Goal: Entertainment & Leisure: Browse casually

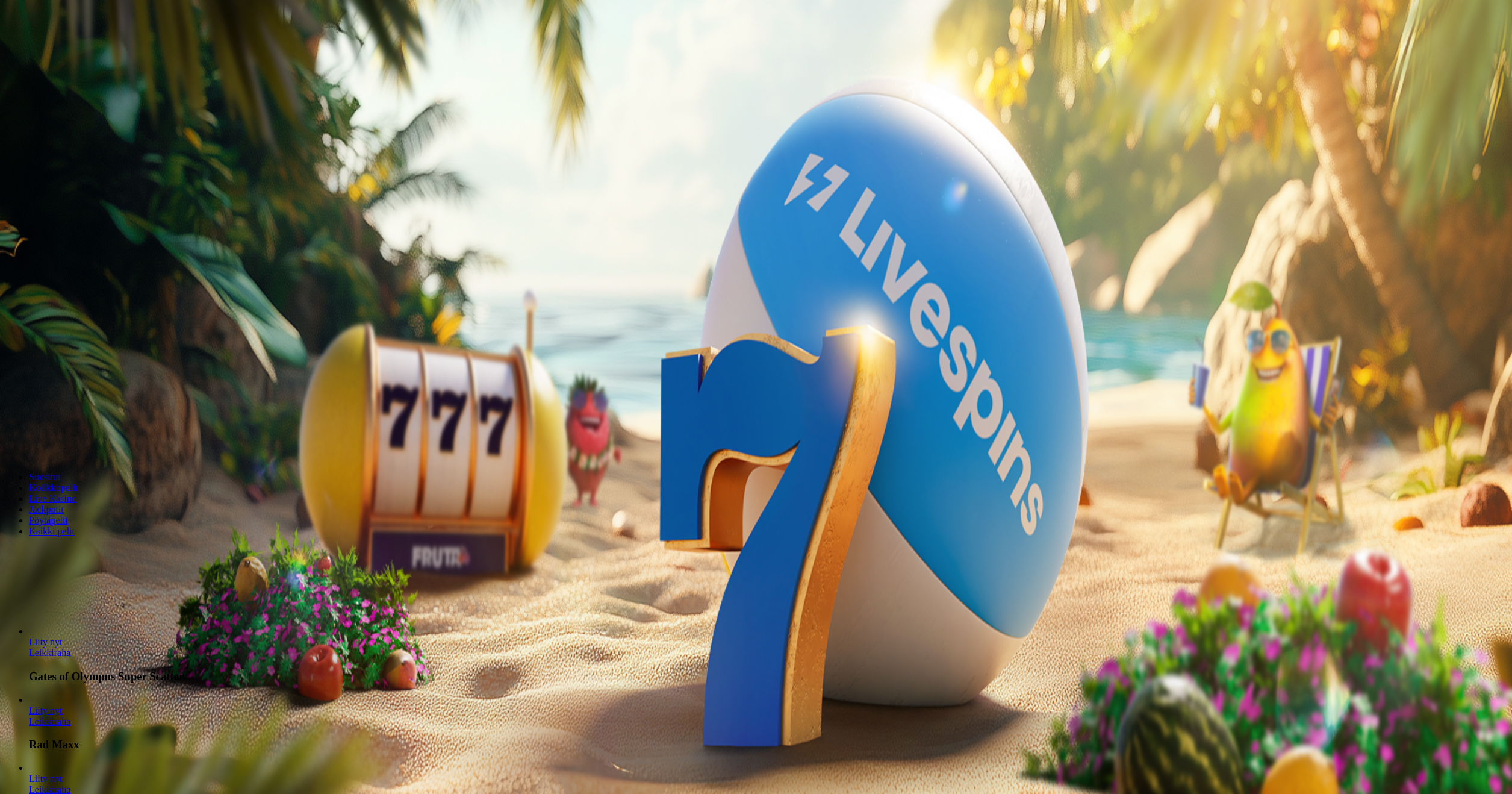
click at [83, 48] on span "Kirjaudu" at bounding box center [83, 43] width 30 height 9
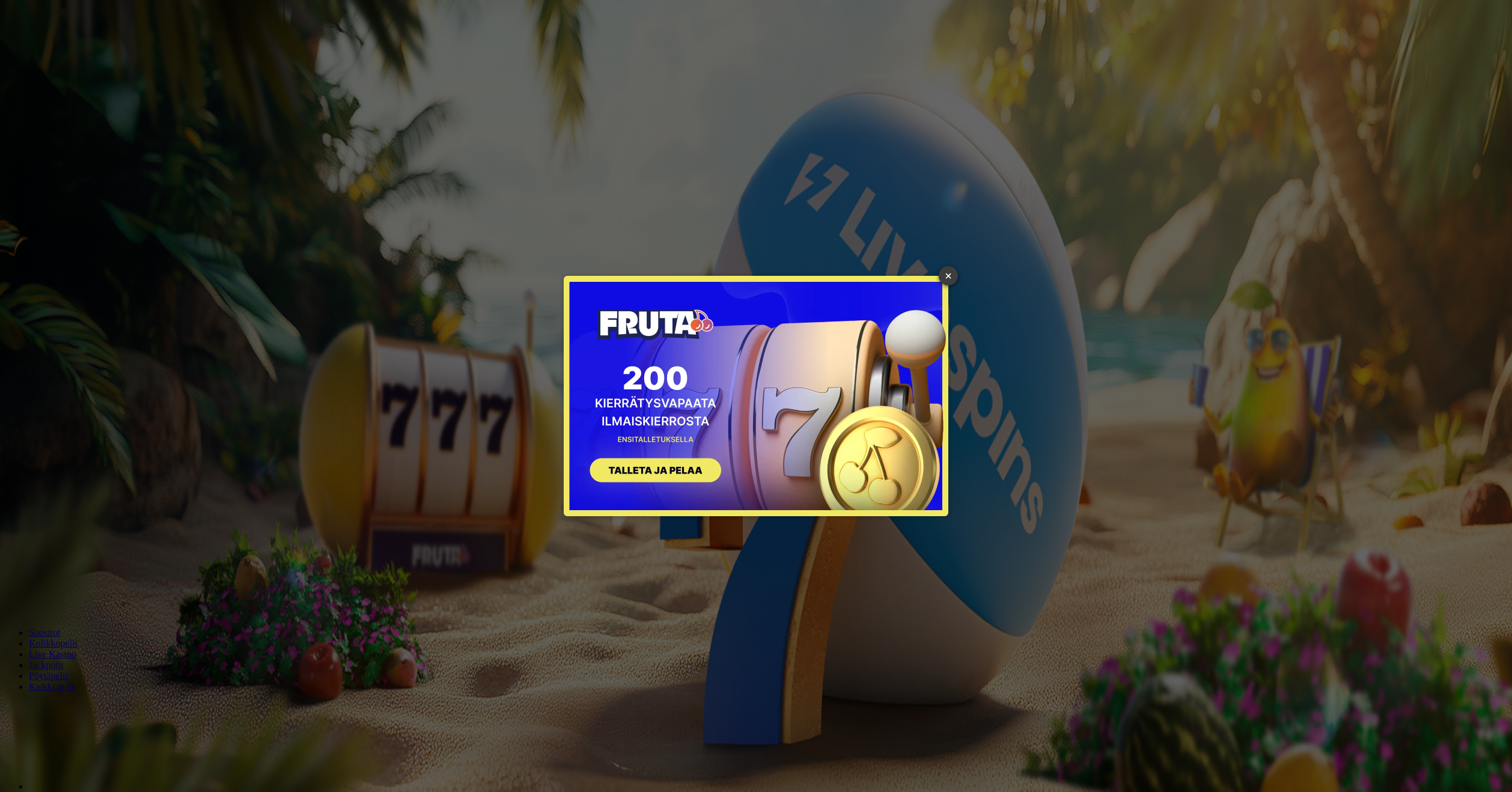
click at [950, 271] on link "×" at bounding box center [948, 275] width 19 height 19
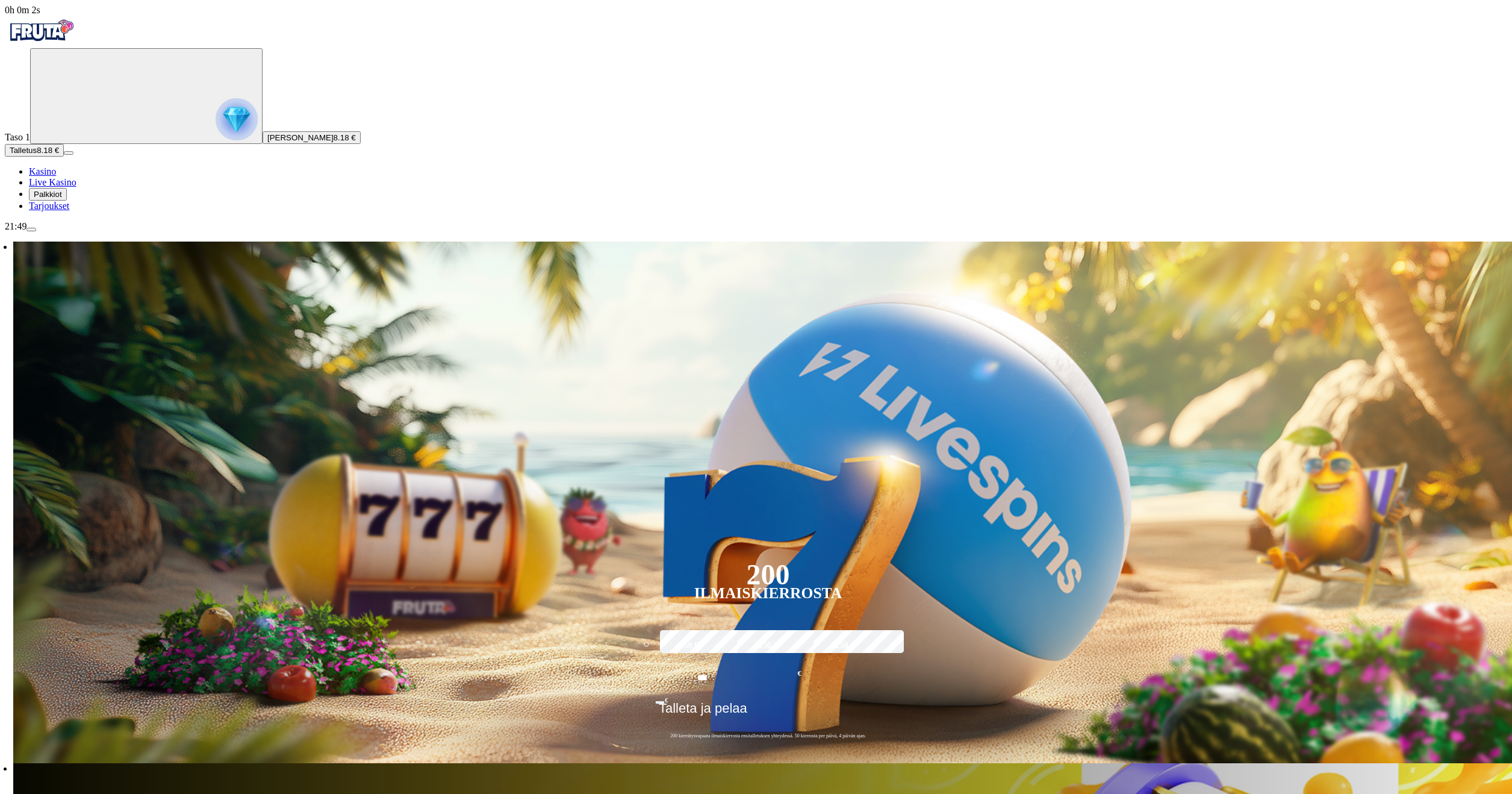
click at [61, 199] on span "Palkkiot" at bounding box center [47, 194] width 28 height 9
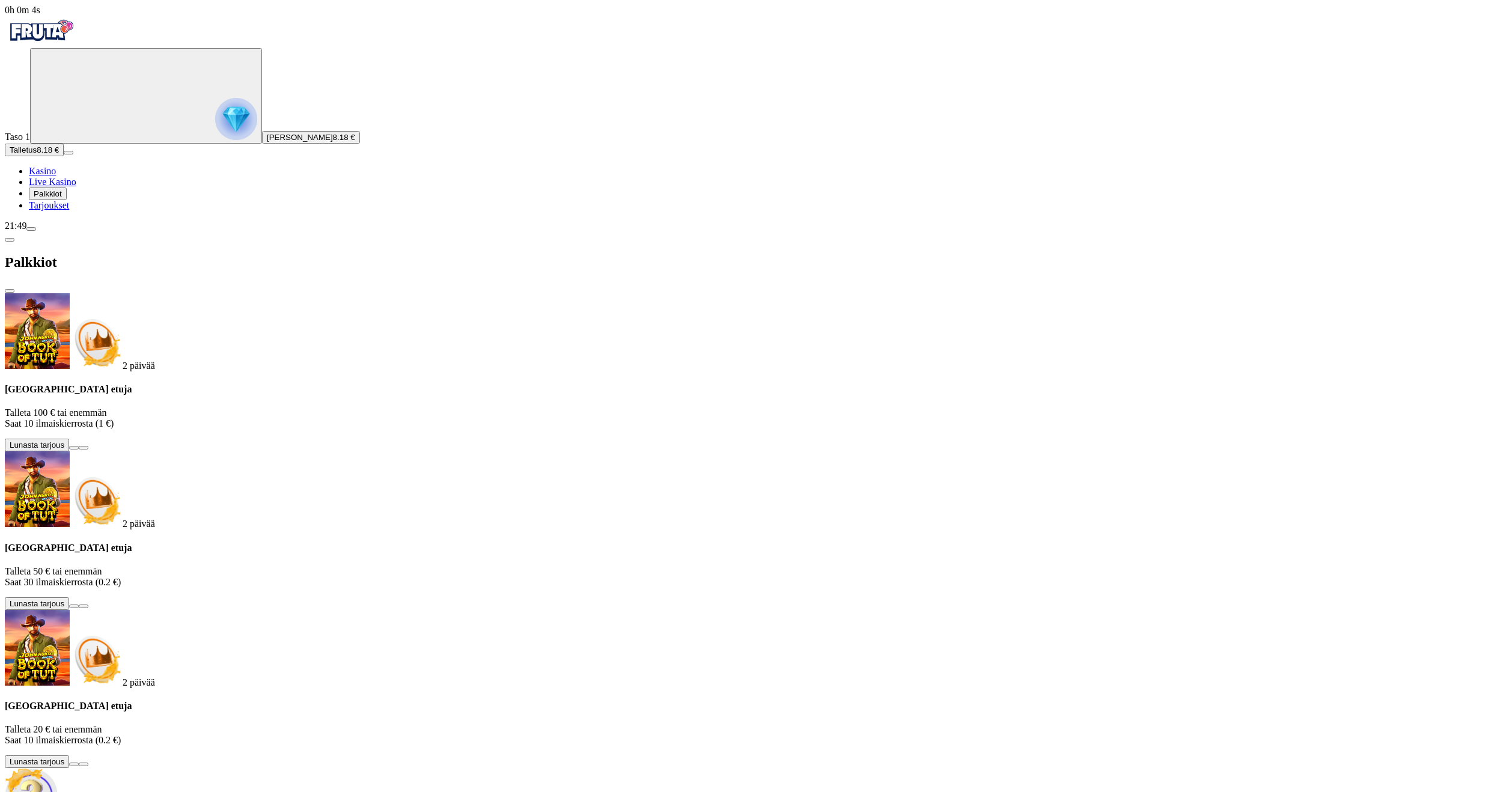
click at [60, 210] on span "Tarjoukset" at bounding box center [49, 206] width 40 height 11
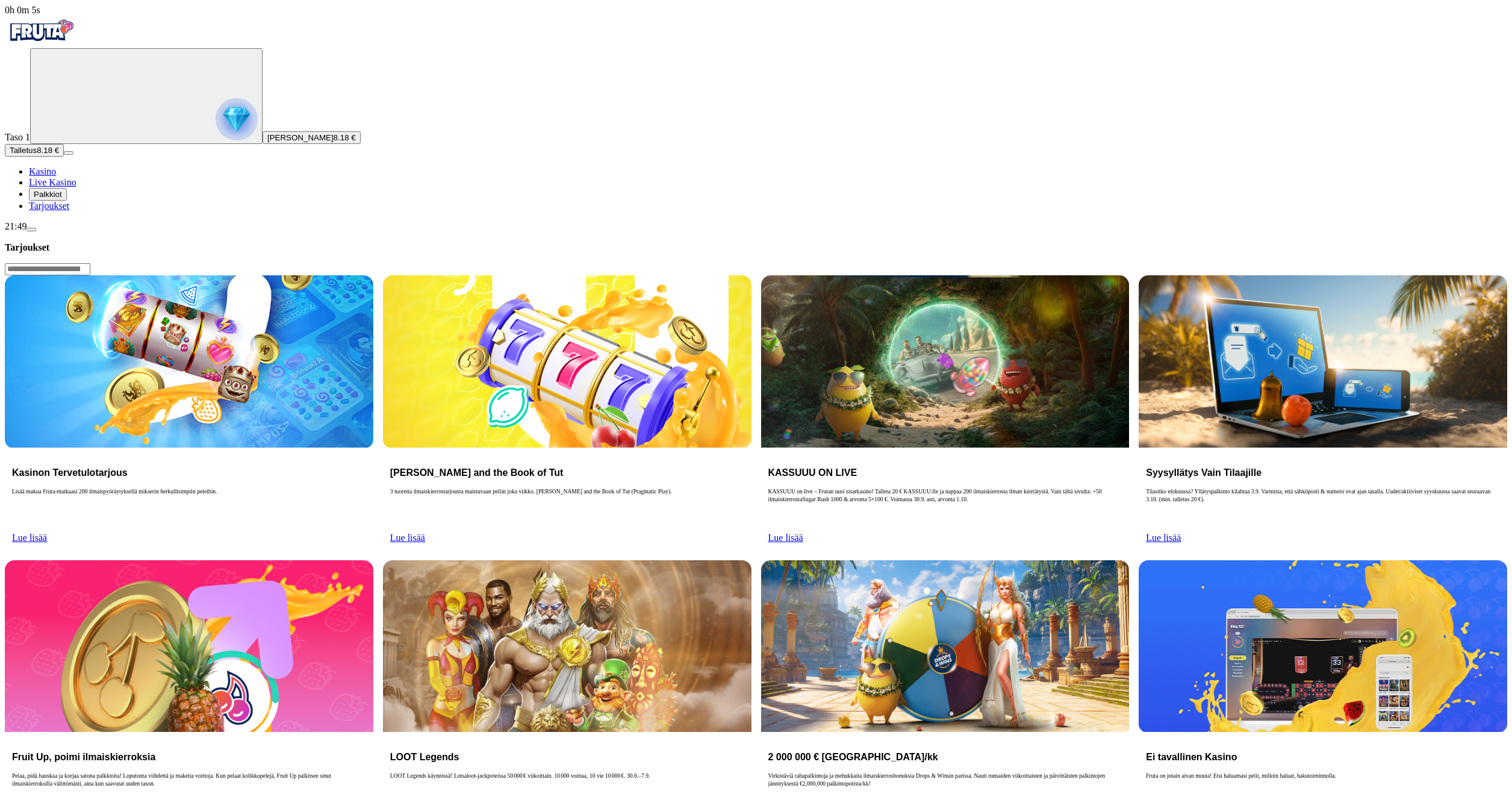
click at [58, 199] on span "Palkkiot" at bounding box center [47, 194] width 28 height 9
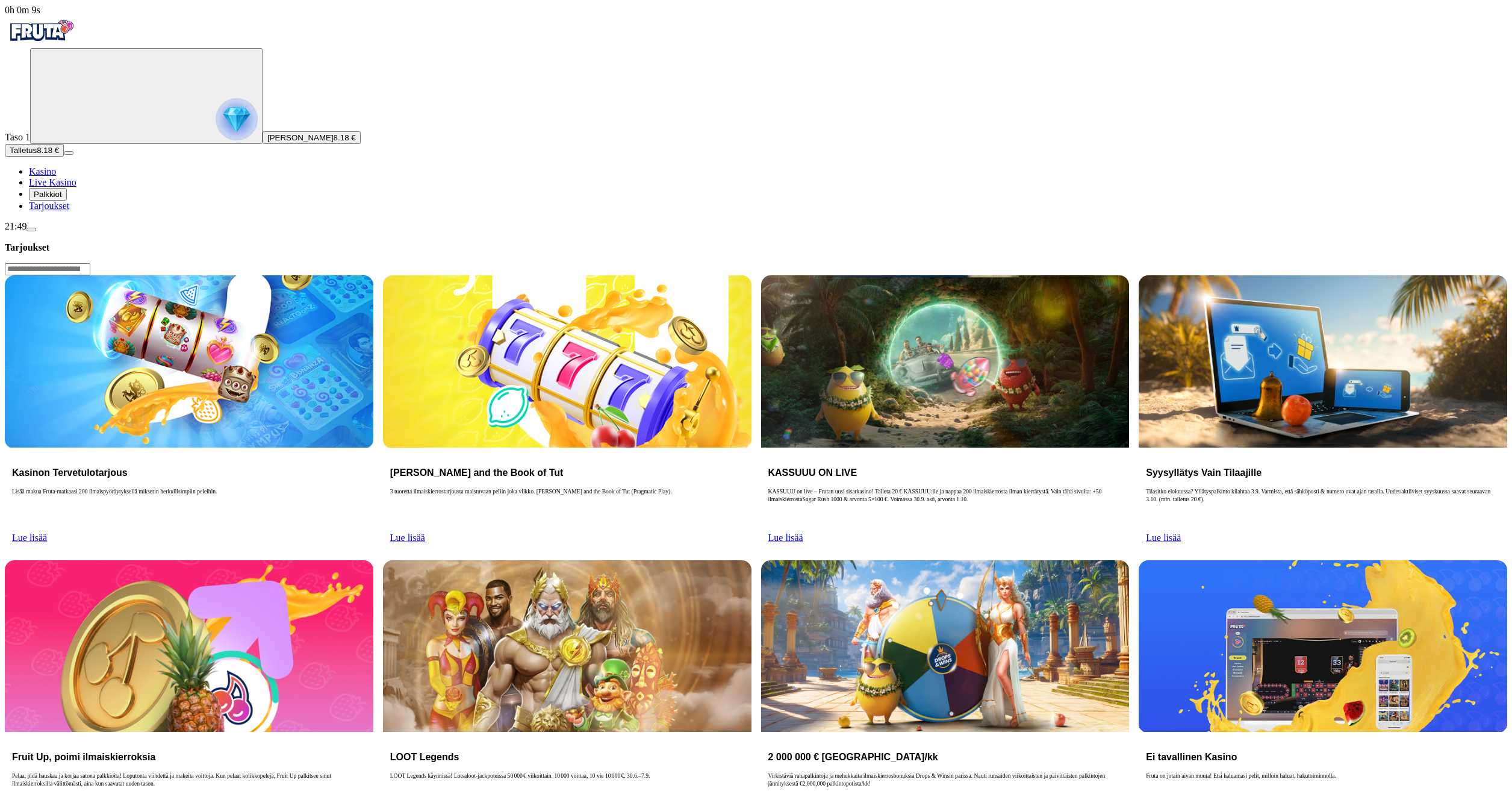
click at [34, 199] on span "reward icon" at bounding box center [34, 194] width 0 height 9
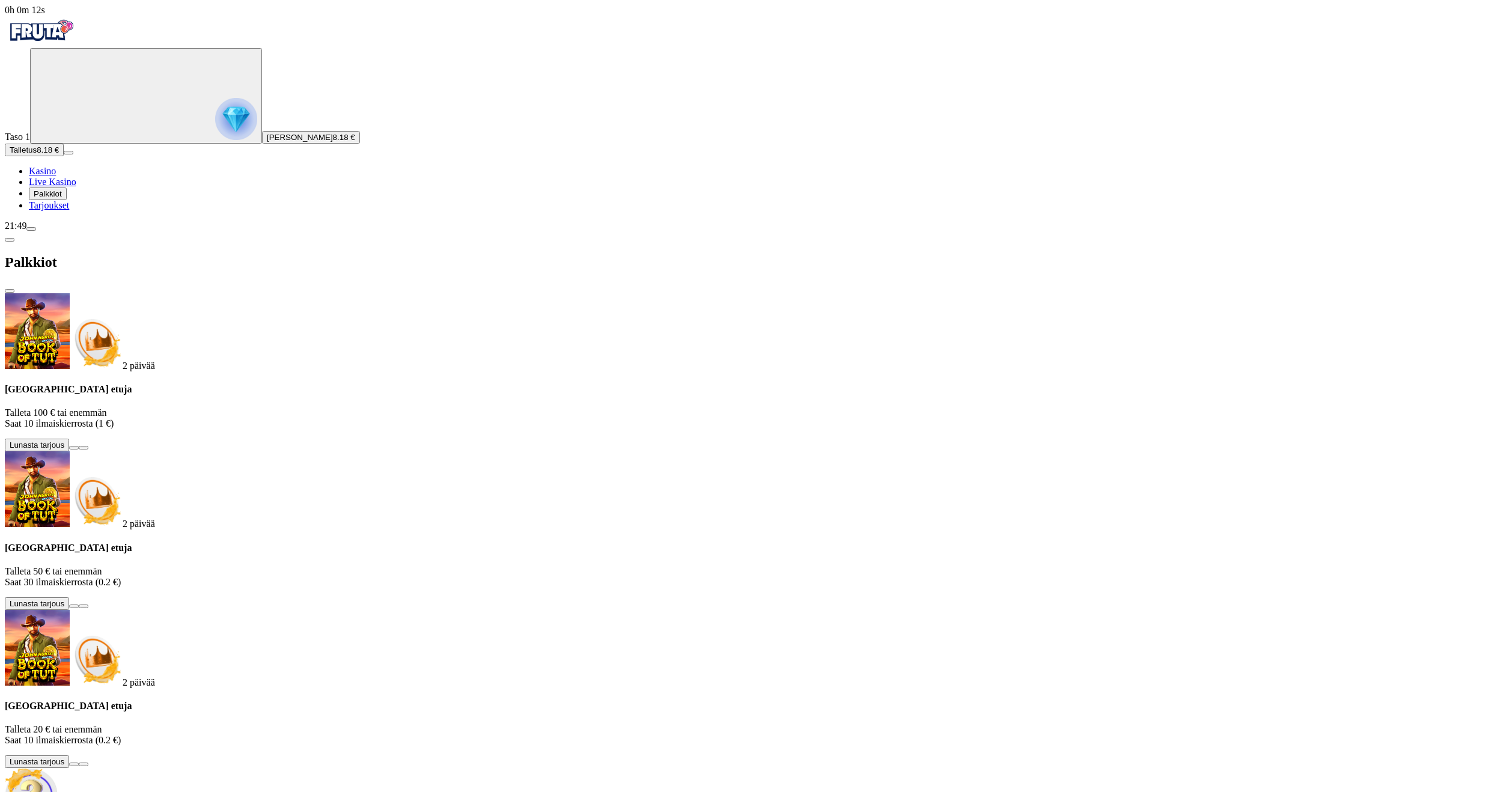
click at [33, 198] on span "reward icon" at bounding box center [33, 194] width 0 height 9
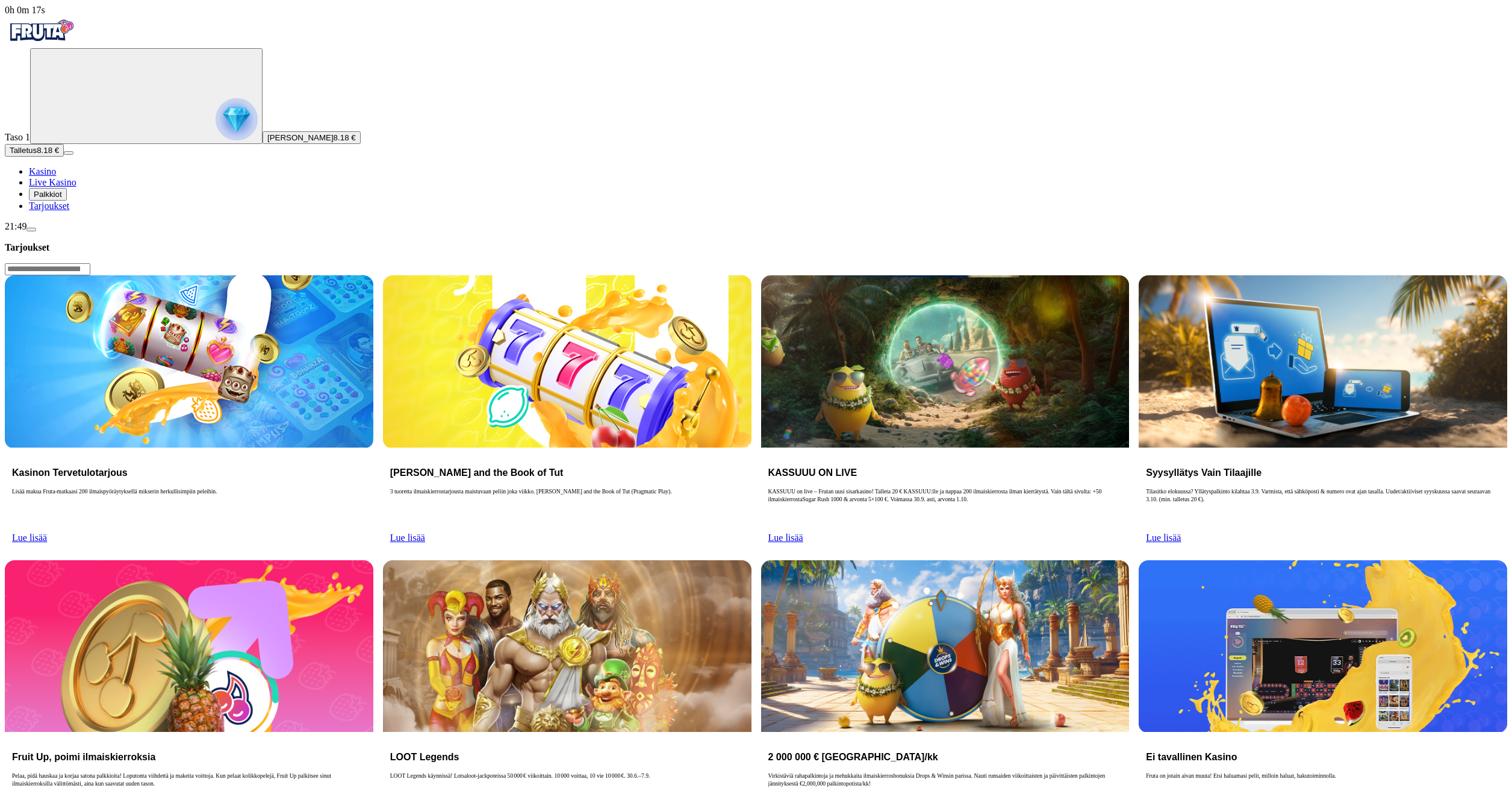
click at [56, 176] on span "Kasino" at bounding box center [42, 172] width 27 height 11
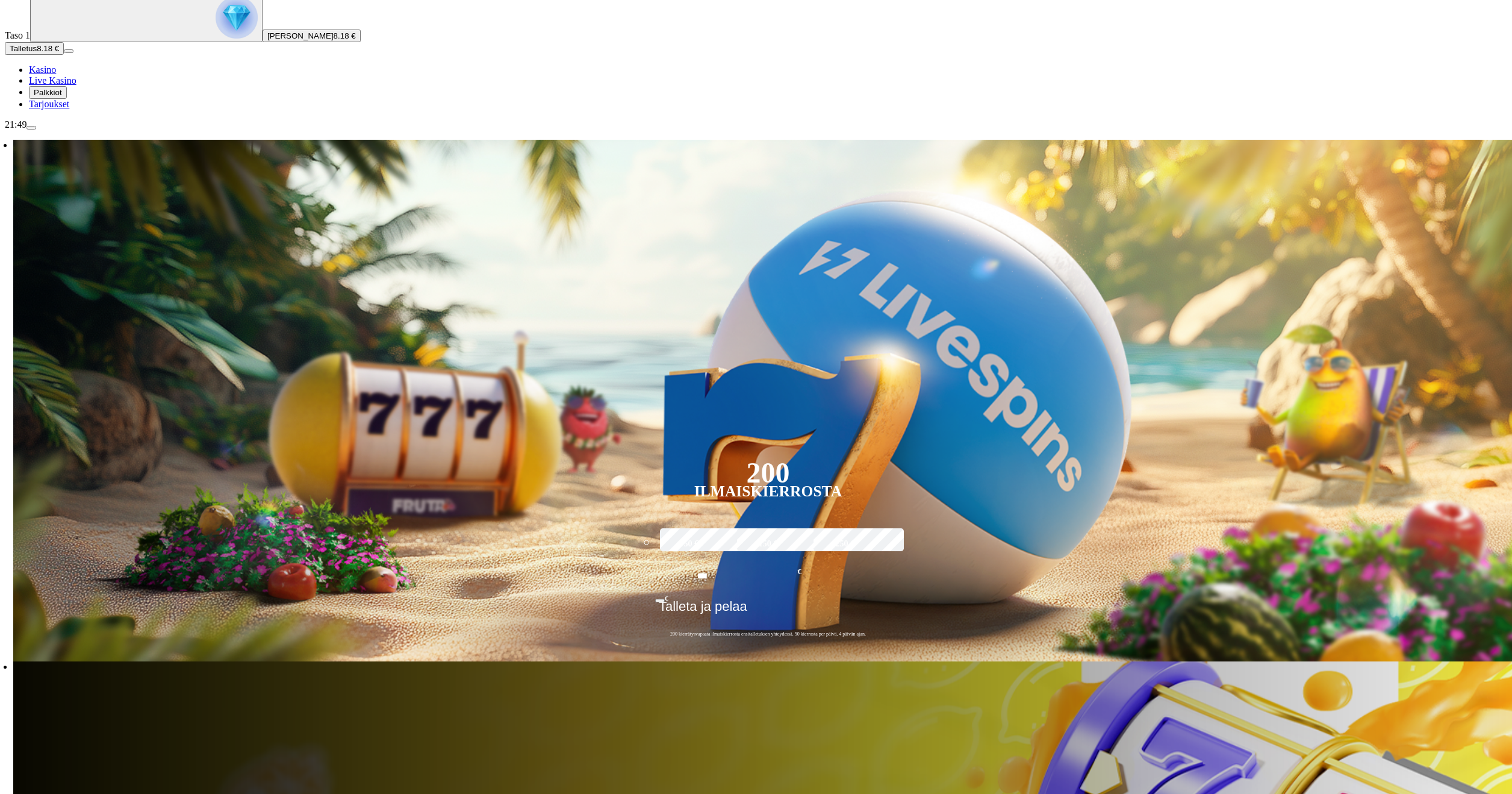
scroll to position [181, 0]
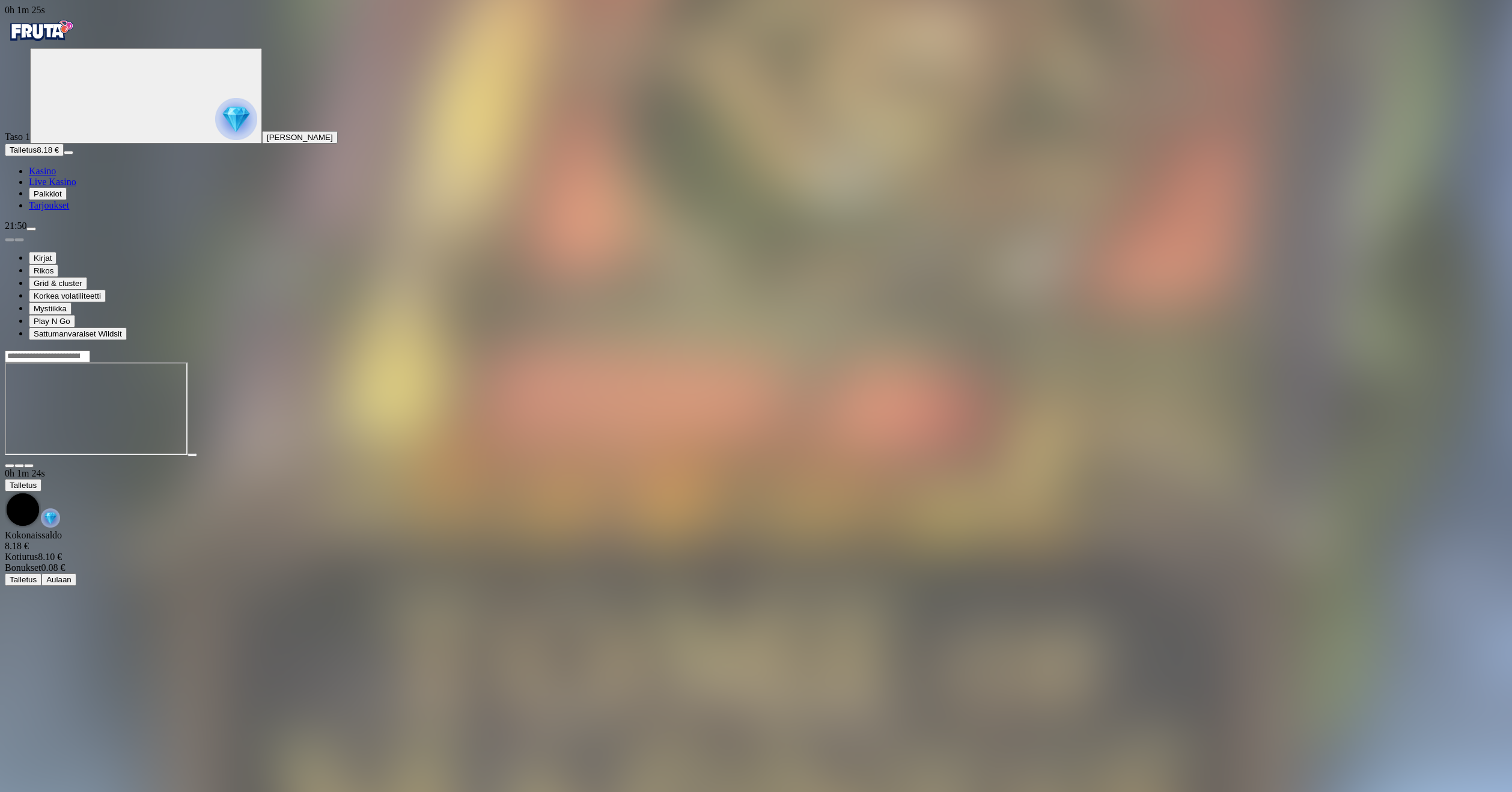
click at [10, 466] on span "close icon" at bounding box center [10, 466] width 0 height 0
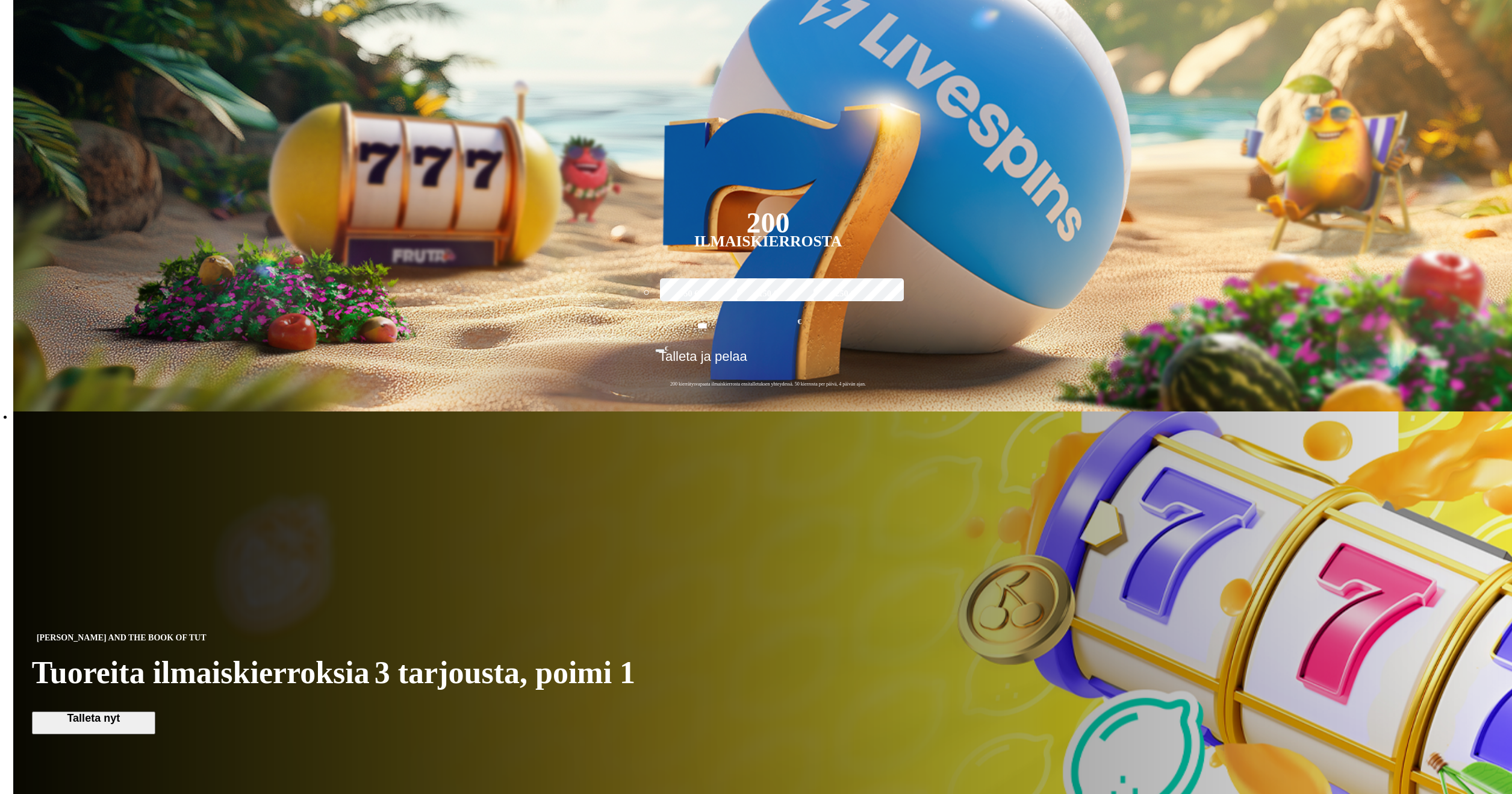
scroll to position [361, 0]
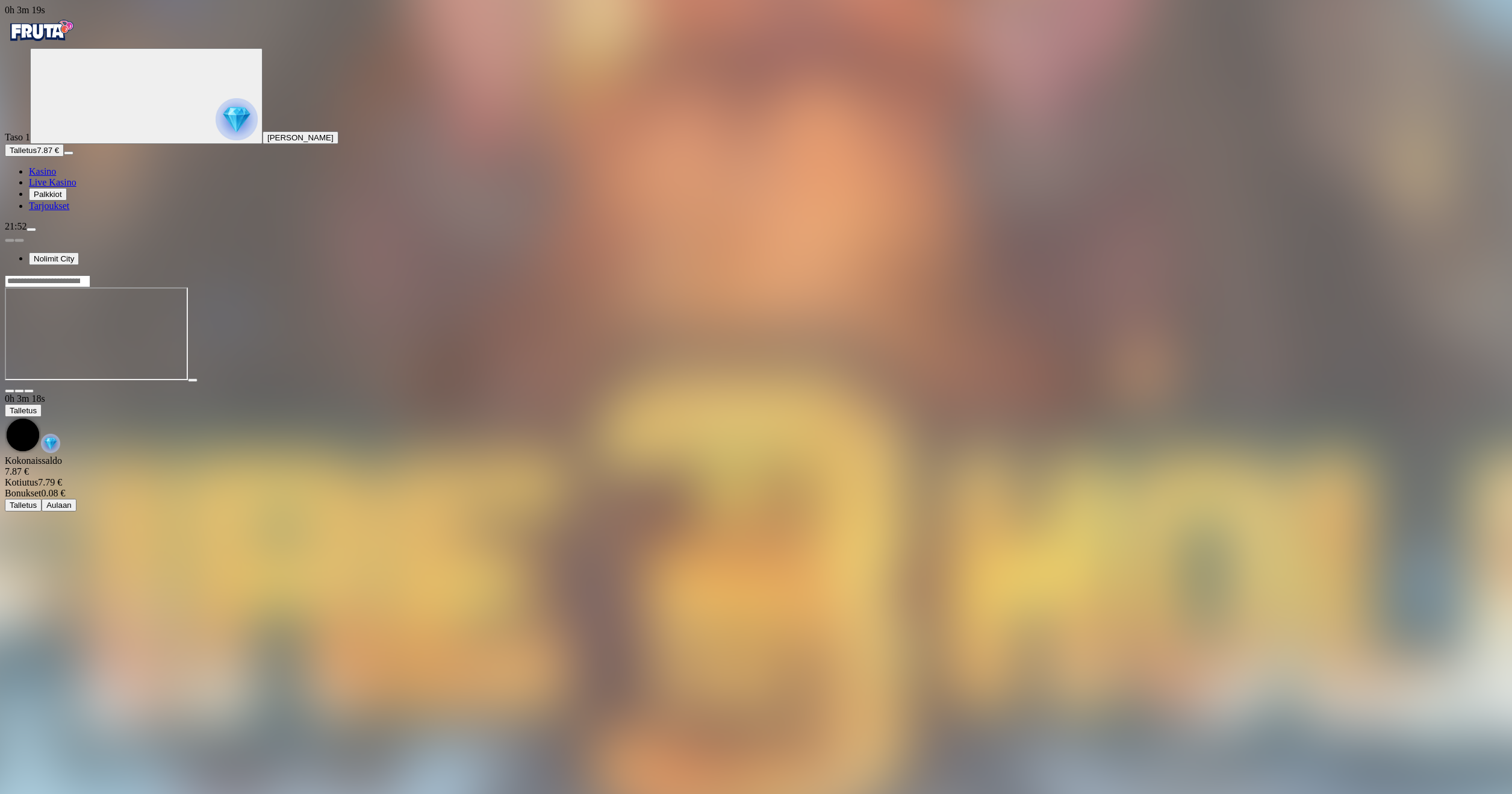
click at [10, 391] on span "close icon" at bounding box center [10, 391] width 0 height 0
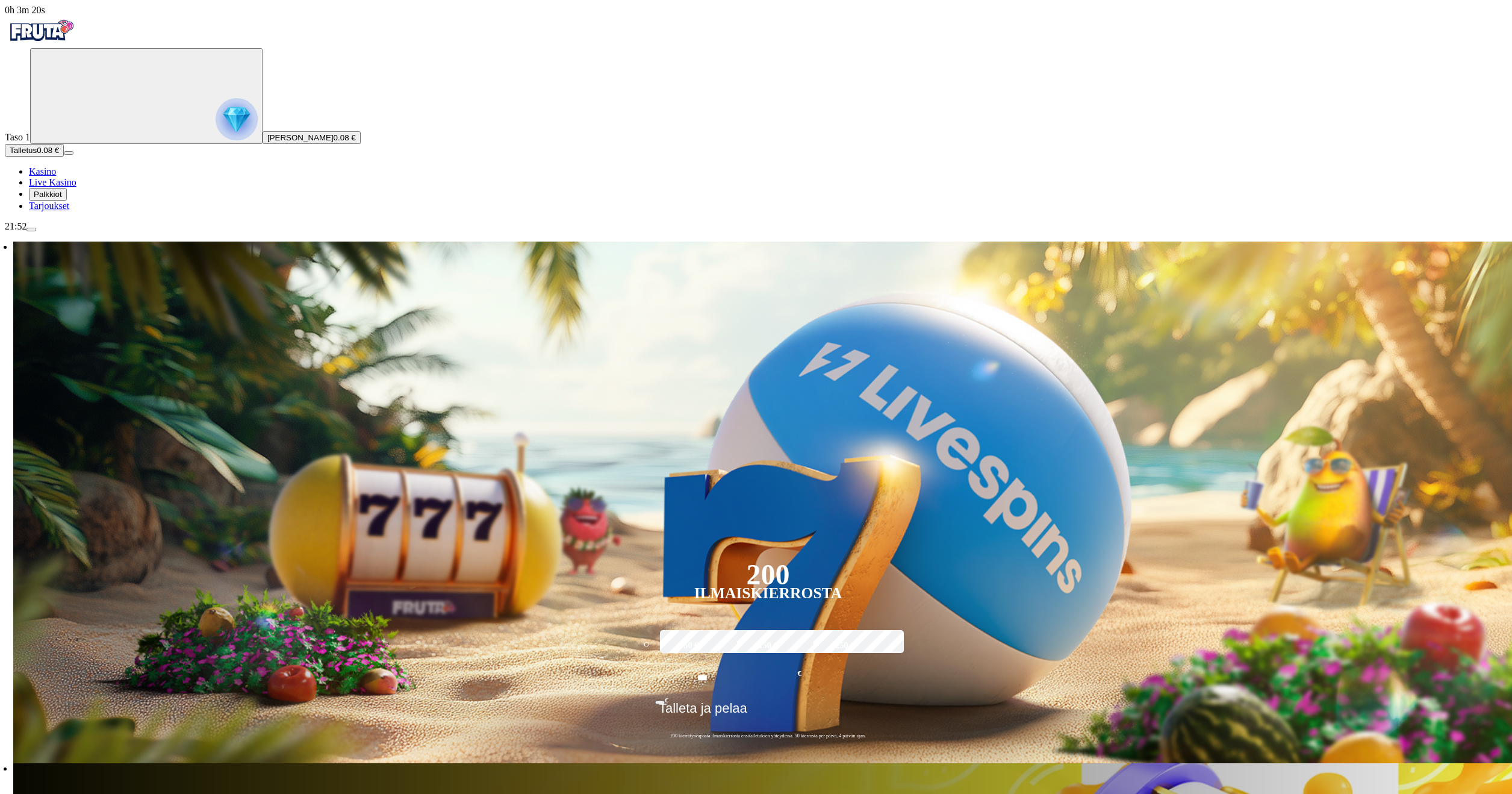
click at [216, 134] on img "Primary" at bounding box center [237, 119] width 42 height 42
